Goal: Book appointment/travel/reservation

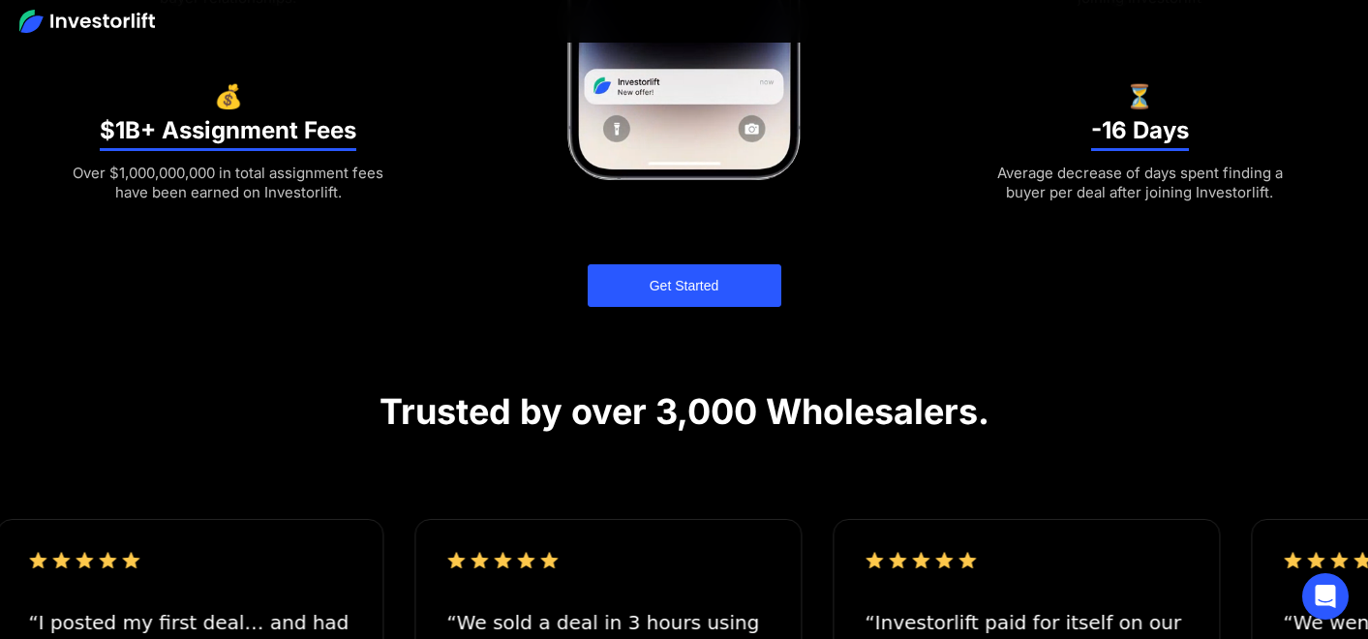
scroll to position [839, 0]
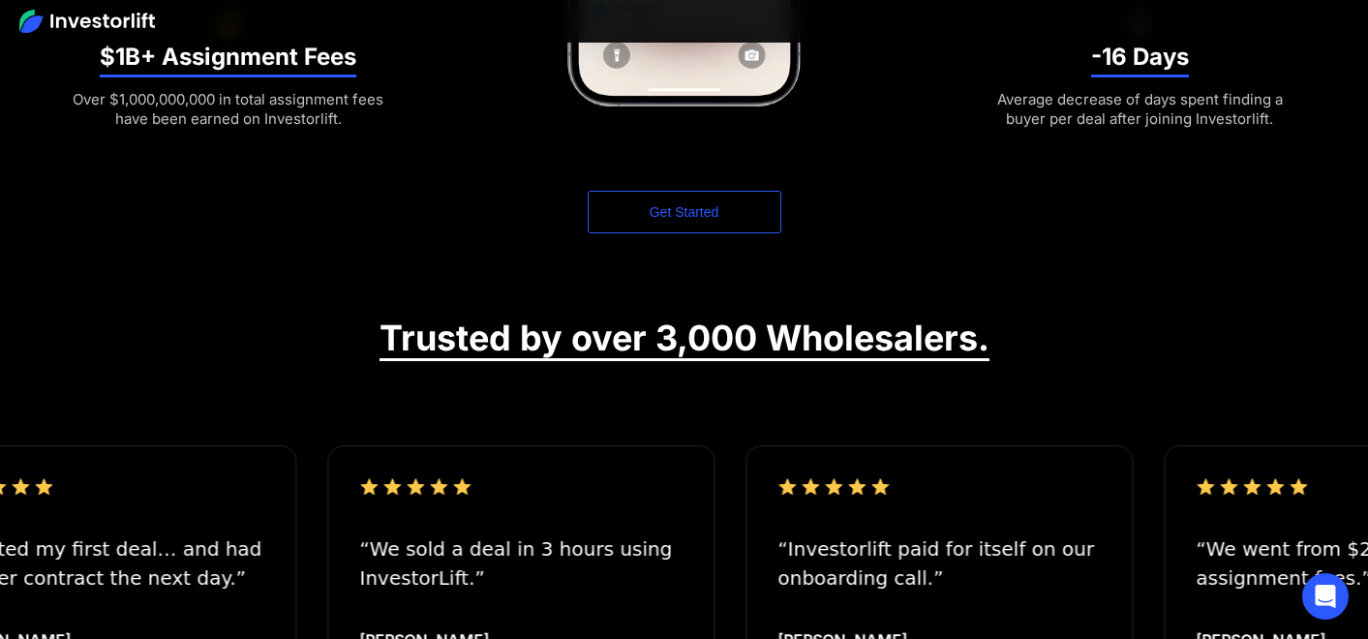
click at [690, 220] on link "Get Started" at bounding box center [685, 212] width 194 height 43
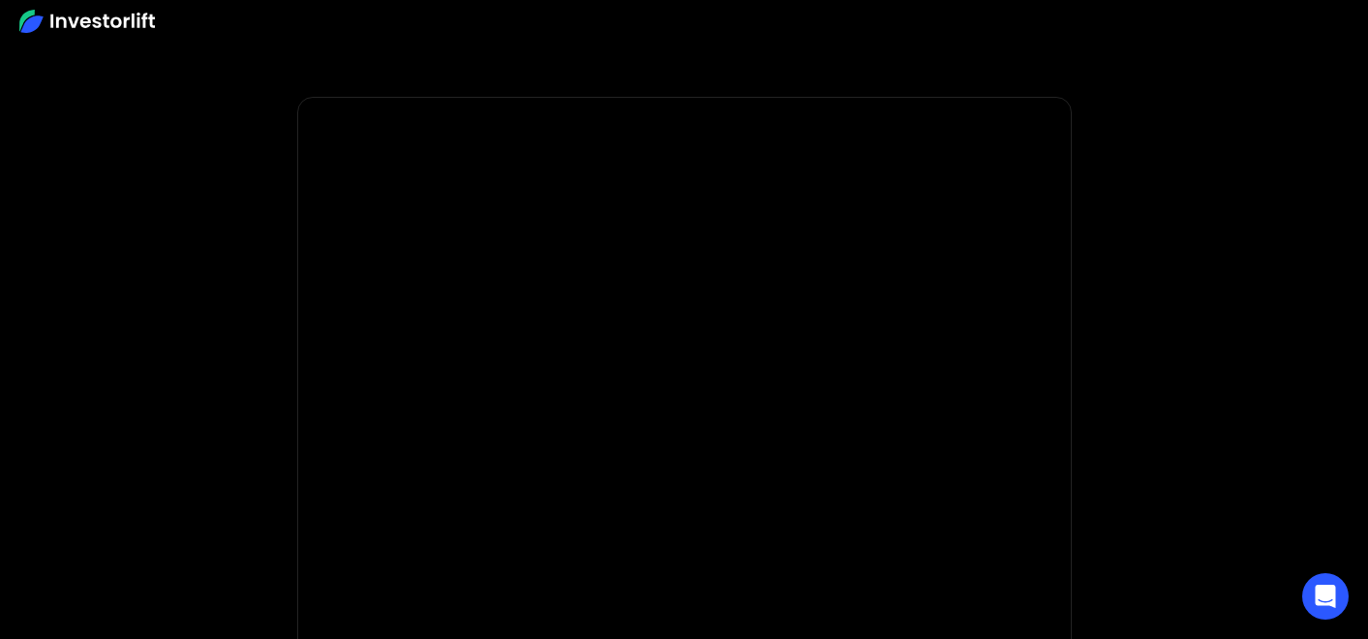
click at [120, 23] on img at bounding box center [87, 21] width 136 height 23
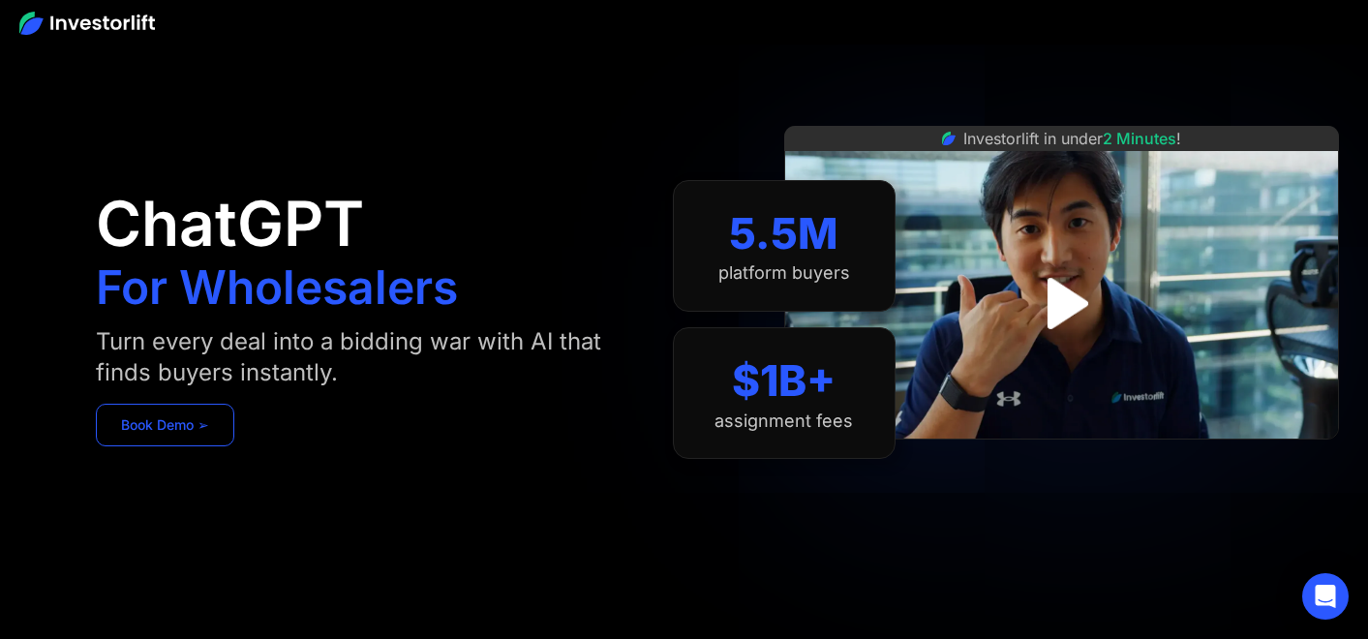
click at [210, 435] on link "Book Demo ➢" at bounding box center [165, 425] width 138 height 43
click at [174, 422] on link "Book Demo ➢" at bounding box center [165, 425] width 138 height 43
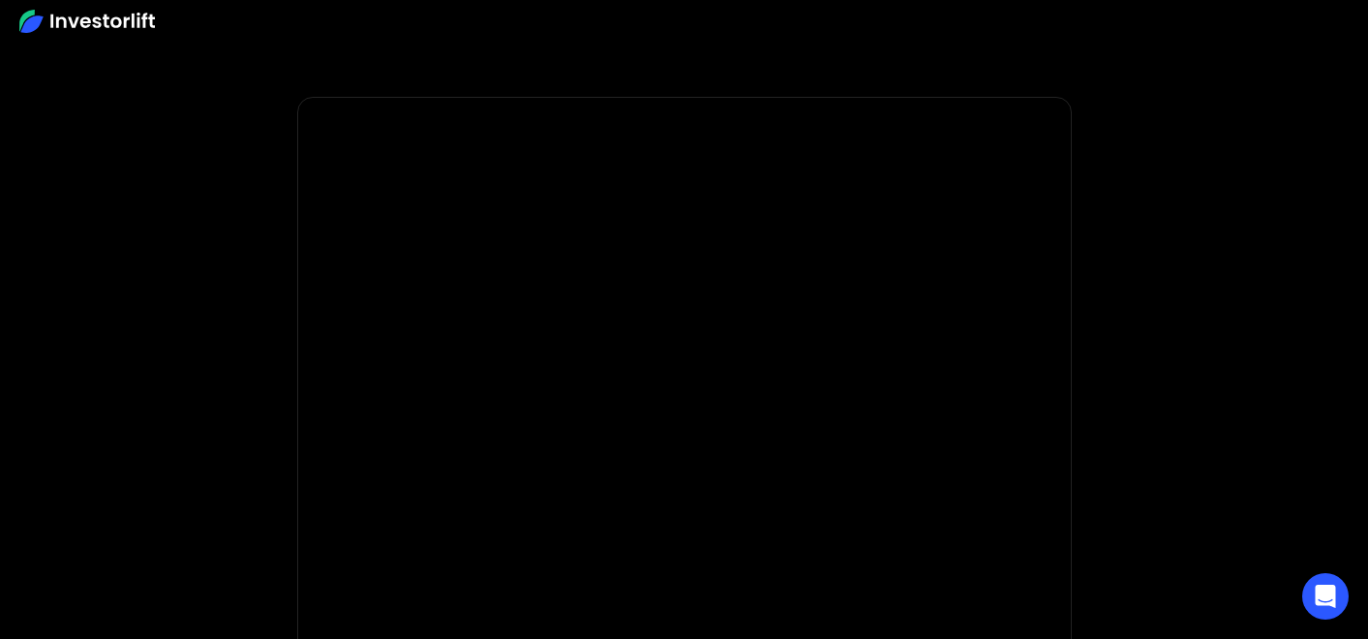
click at [128, 18] on img at bounding box center [87, 21] width 136 height 23
